Goal: Navigation & Orientation: Find specific page/section

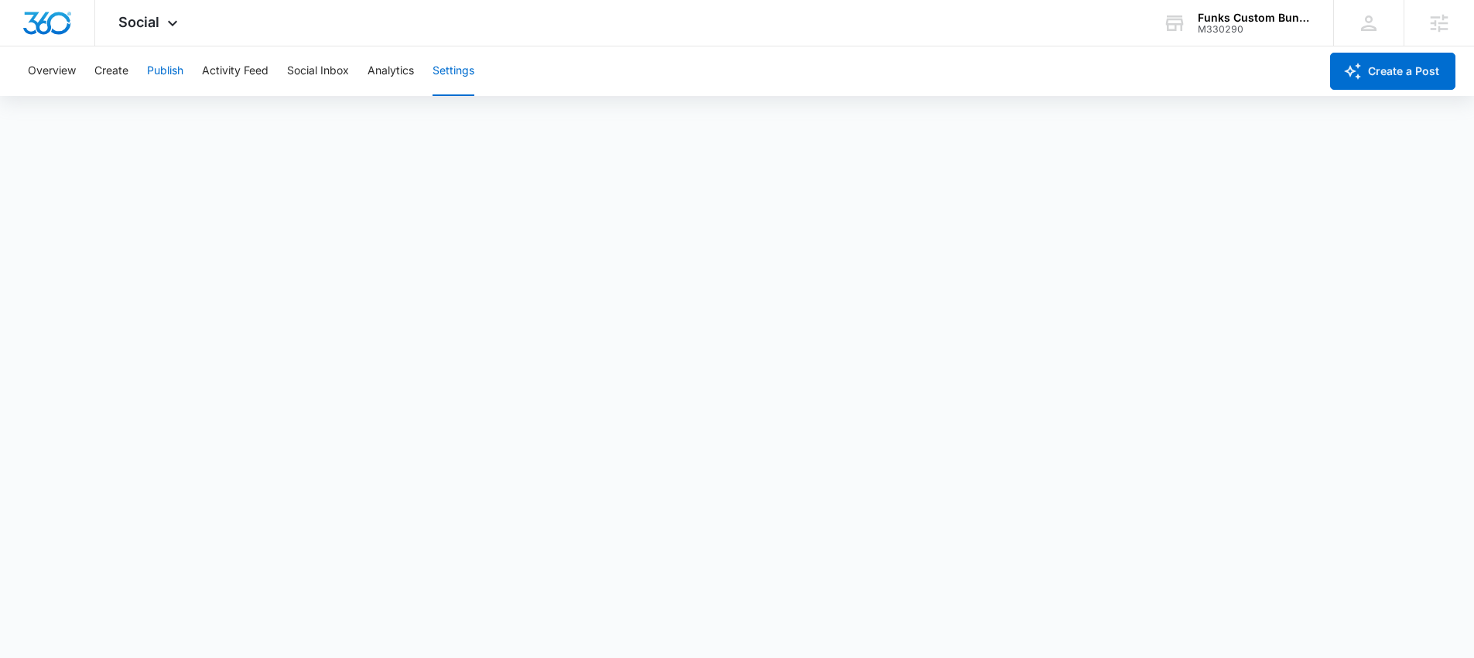
click at [175, 63] on button "Publish" at bounding box center [165, 71] width 36 height 50
click at [36, 60] on button "Overview" at bounding box center [52, 71] width 48 height 50
click at [469, 64] on button "Settings" at bounding box center [453, 71] width 42 height 50
click at [154, 73] on button "Publish" at bounding box center [165, 71] width 36 height 50
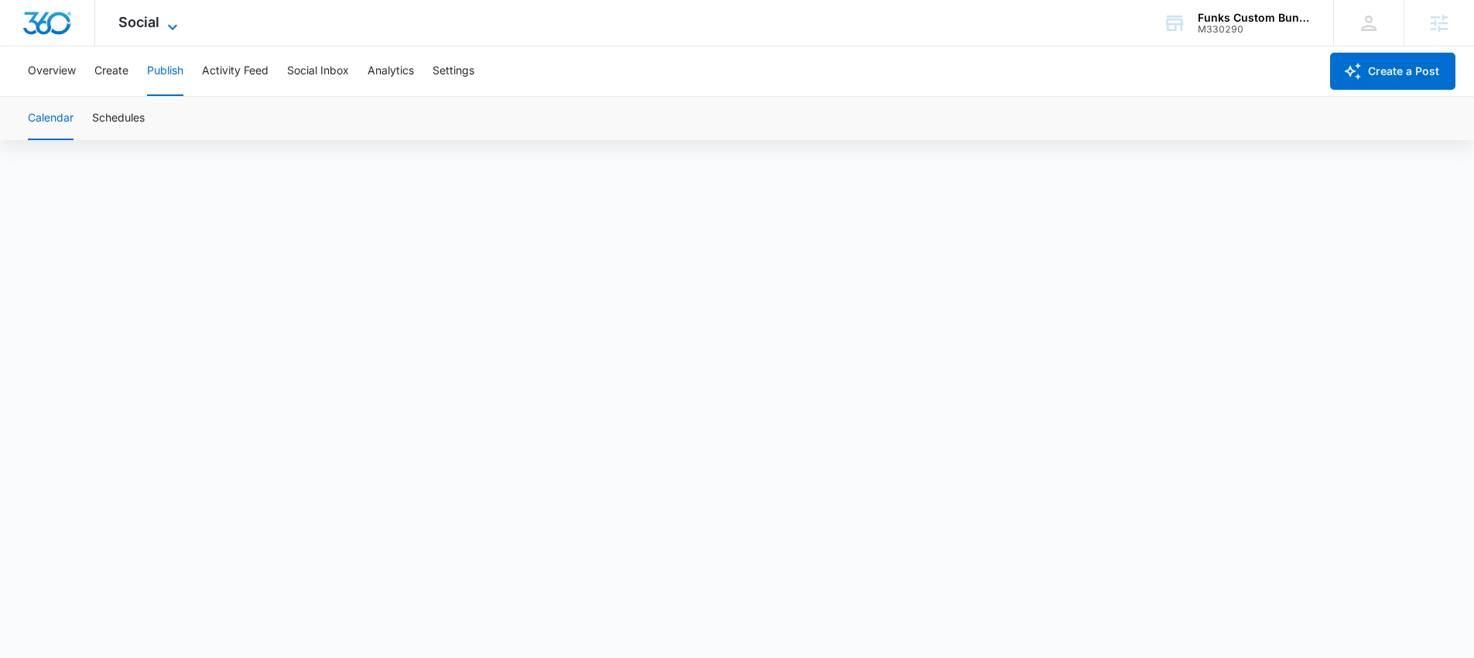
click at [153, 23] on span "Social" at bounding box center [138, 22] width 41 height 16
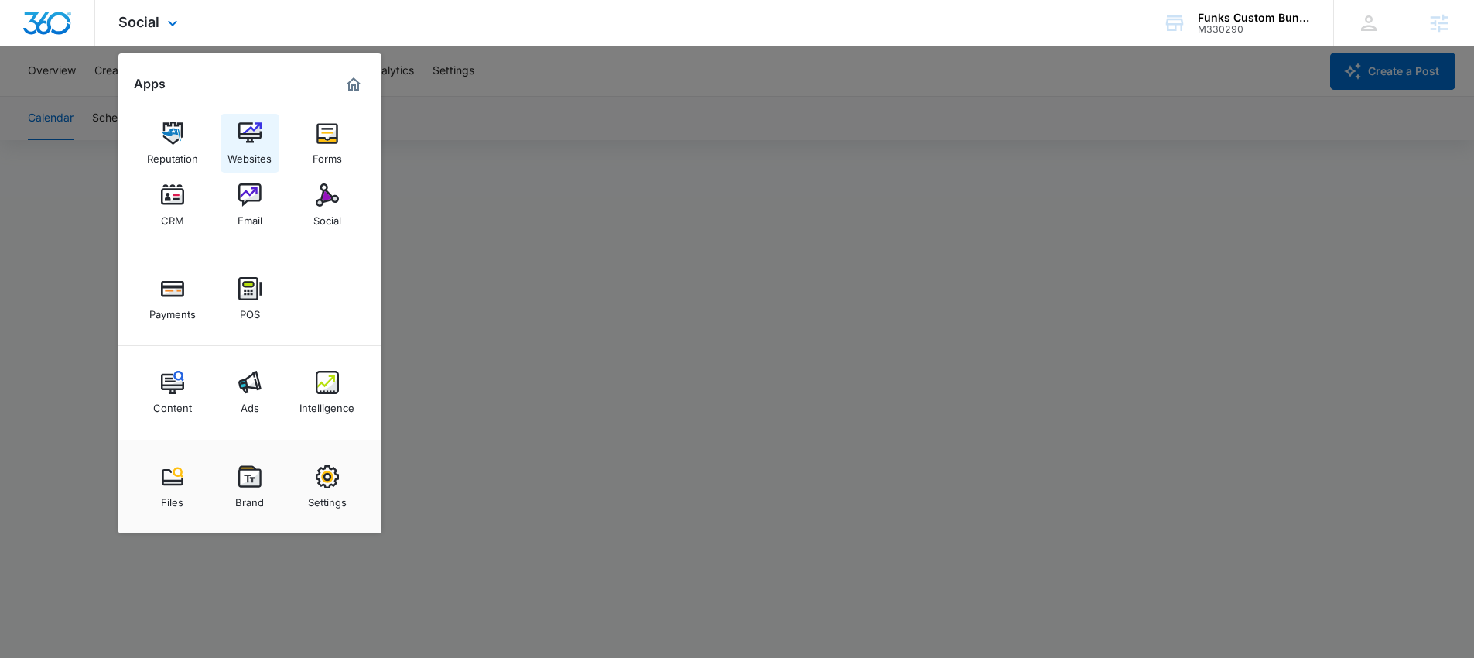
click at [239, 139] on img at bounding box center [249, 132] width 23 height 23
